Goal: Find specific page/section: Find specific page/section

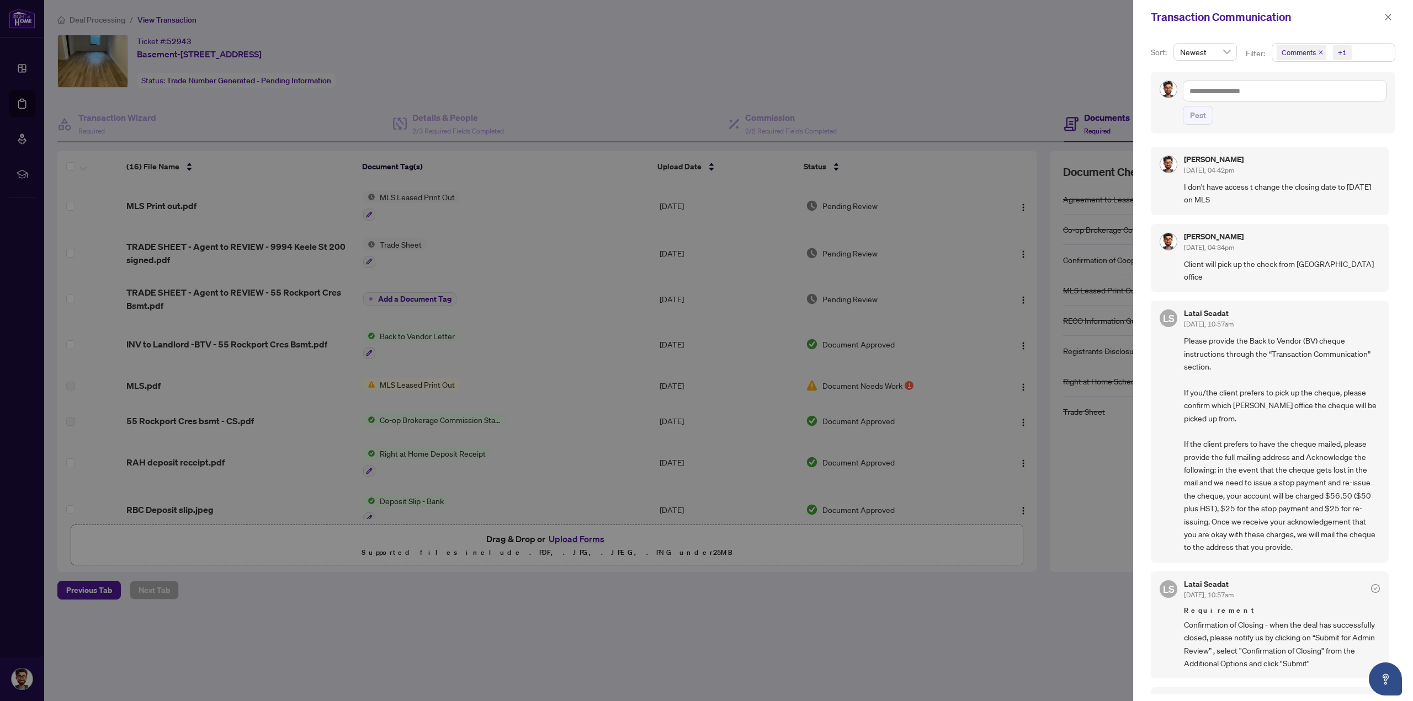
click at [20, 101] on div at bounding box center [706, 350] width 1413 height 701
click at [702, 77] on div at bounding box center [706, 350] width 1413 height 701
click at [1387, 18] on icon "close" at bounding box center [1388, 17] width 6 height 6
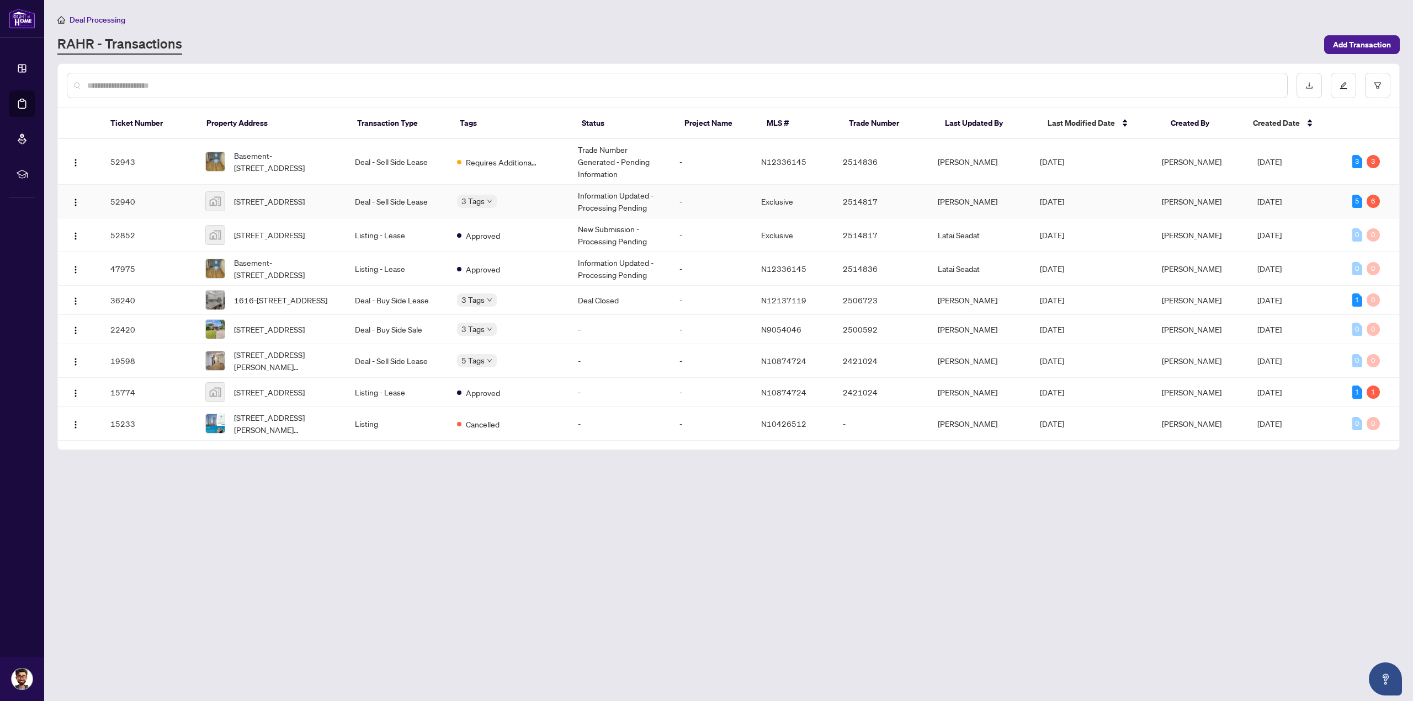
click at [1210, 196] on span "[PERSON_NAME]" at bounding box center [1192, 201] width 60 height 10
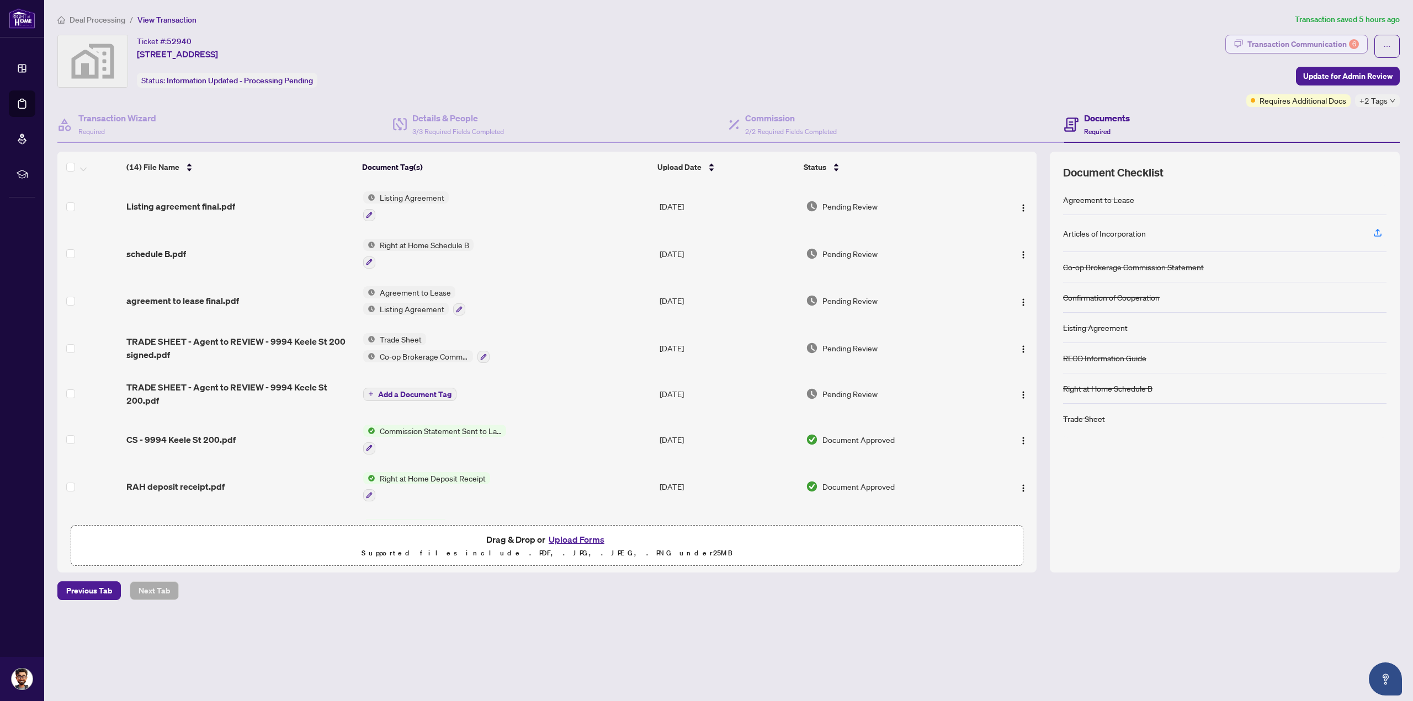
click at [1308, 45] on div "Transaction Communication 6" at bounding box center [1302, 44] width 111 height 18
